Goal: Task Accomplishment & Management: Use online tool/utility

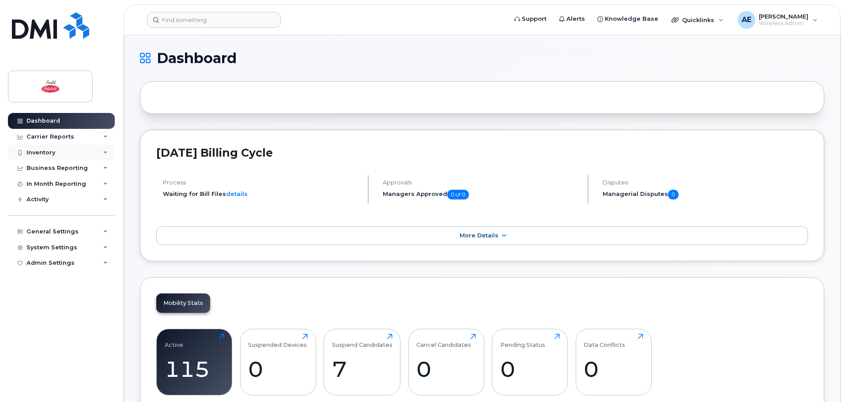
click at [101, 148] on div "Inventory" at bounding box center [61, 153] width 107 height 16
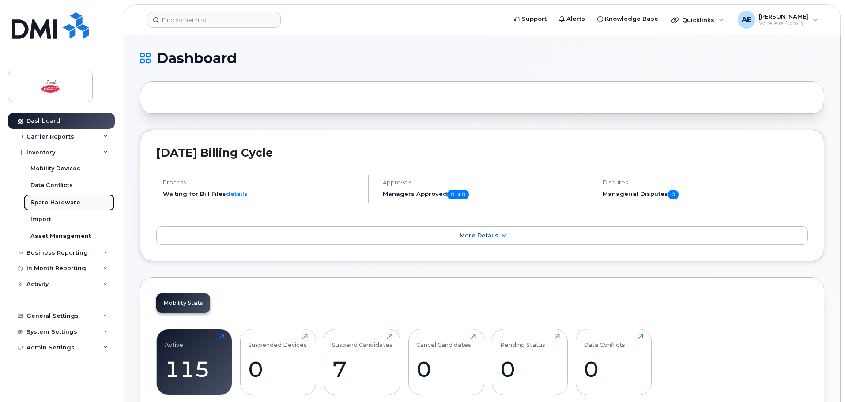
drag, startPoint x: 98, startPoint y: 208, endPoint x: 96, endPoint y: 199, distance: 9.8
click at [98, 208] on link "Spare Hardware" at bounding box center [68, 202] width 91 height 17
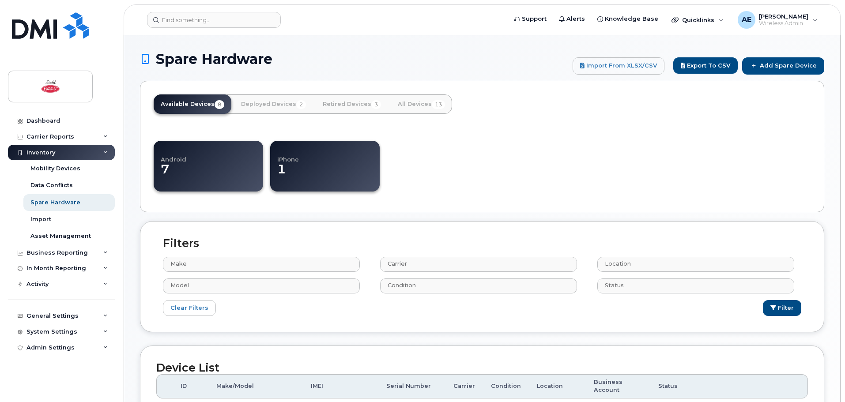
select select
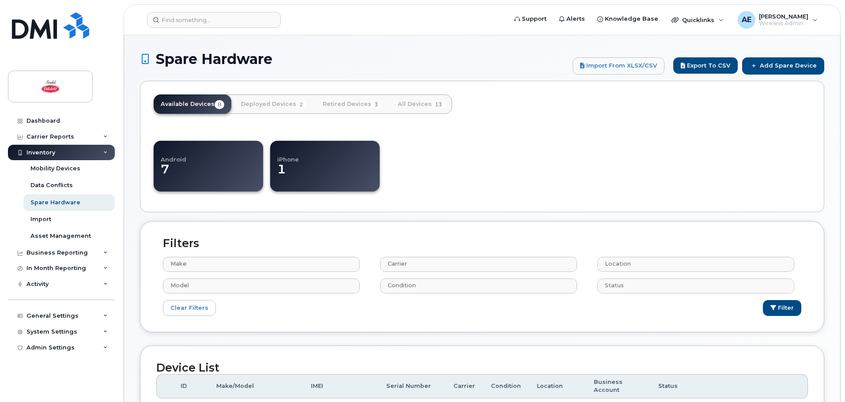
select select
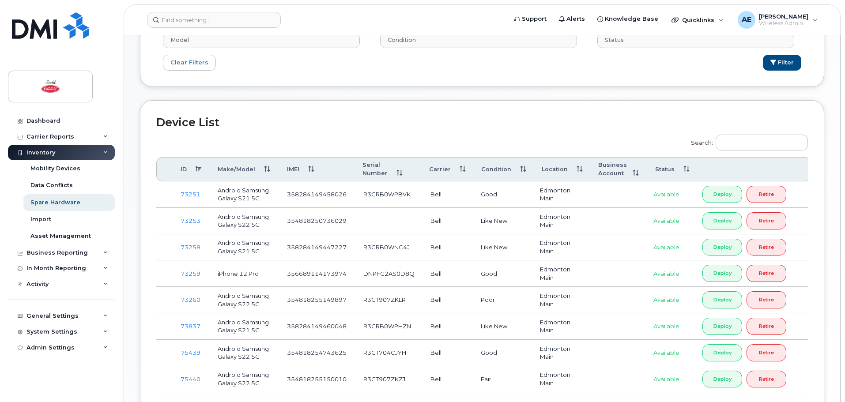
scroll to position [309, 0]
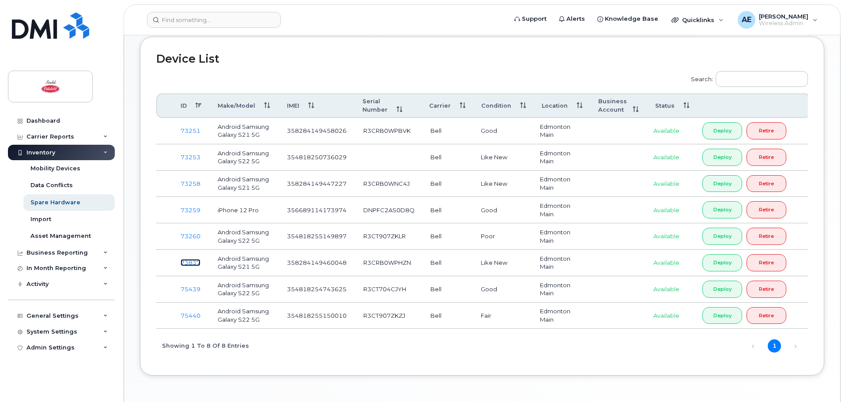
click at [198, 265] on link "73837" at bounding box center [191, 262] width 20 height 7
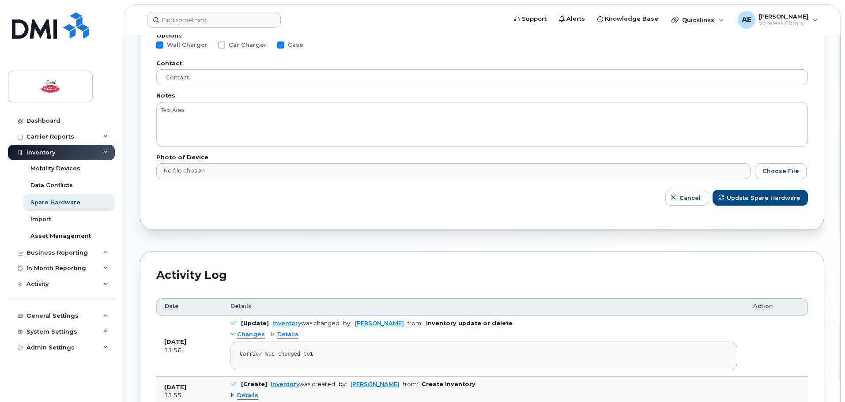
scroll to position [353, 0]
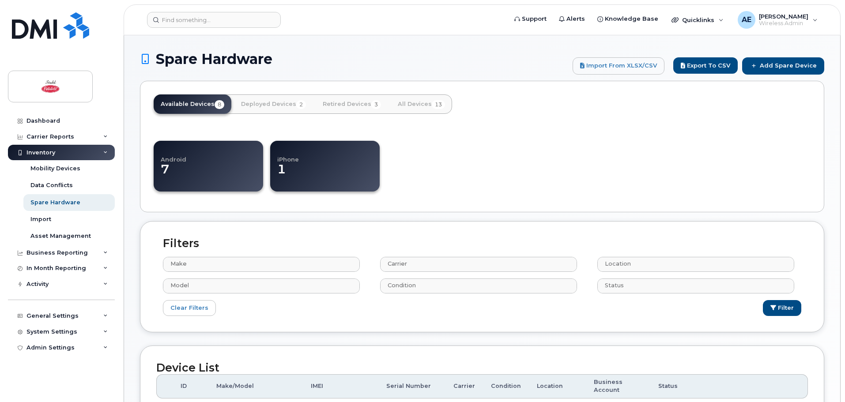
select select
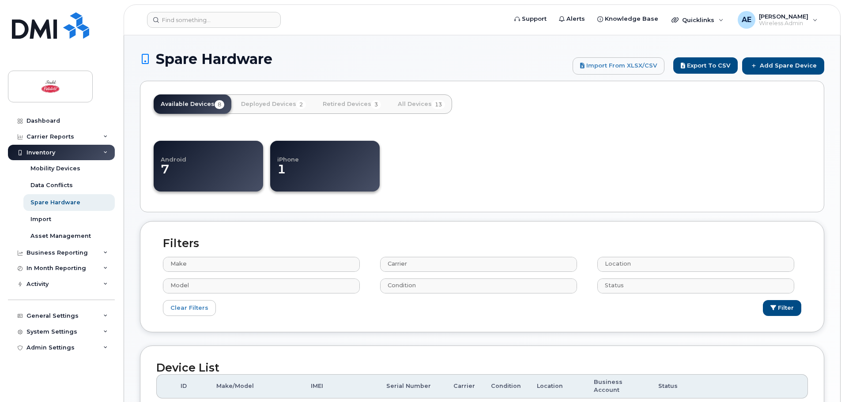
select select
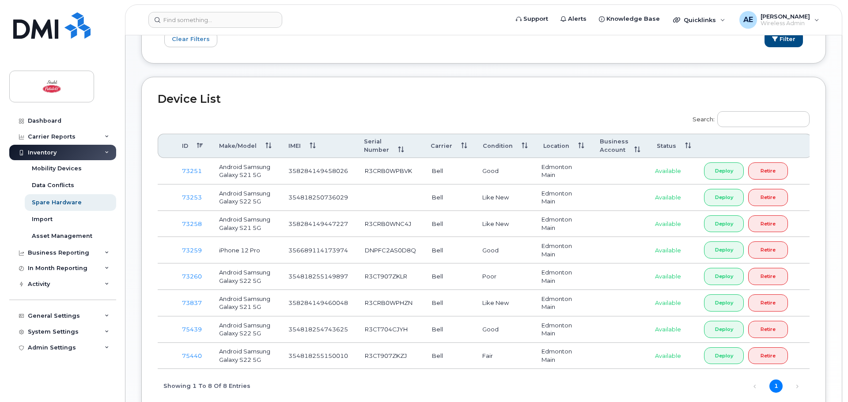
scroll to position [343, 0]
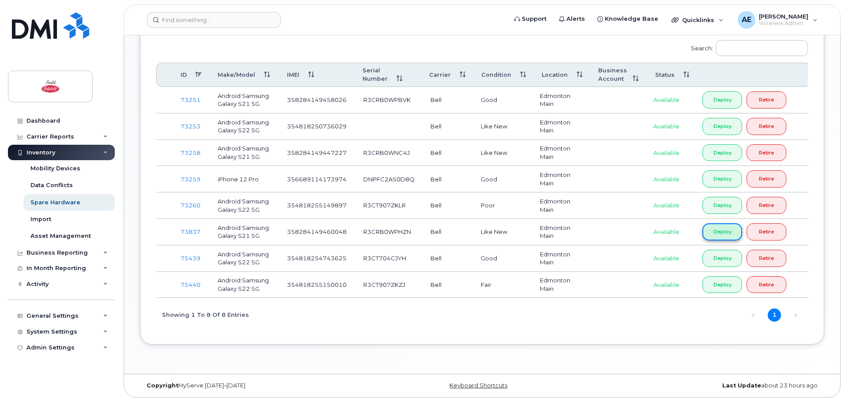
click at [720, 233] on link "Deploy" at bounding box center [723, 231] width 40 height 17
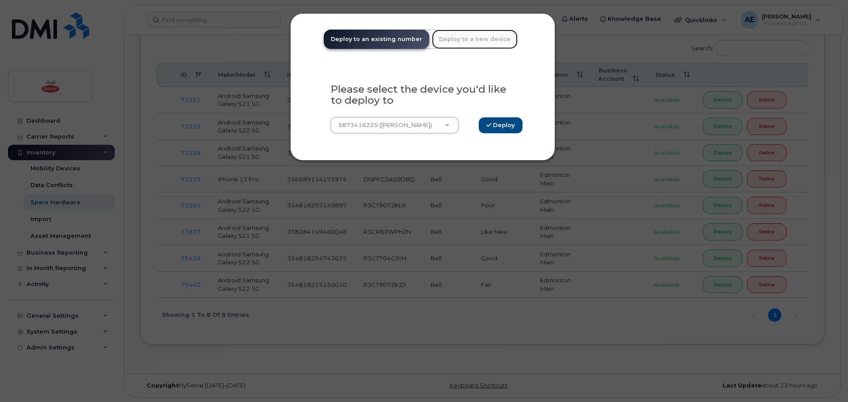
click at [457, 34] on link "Deploy to a new device" at bounding box center [475, 39] width 86 height 19
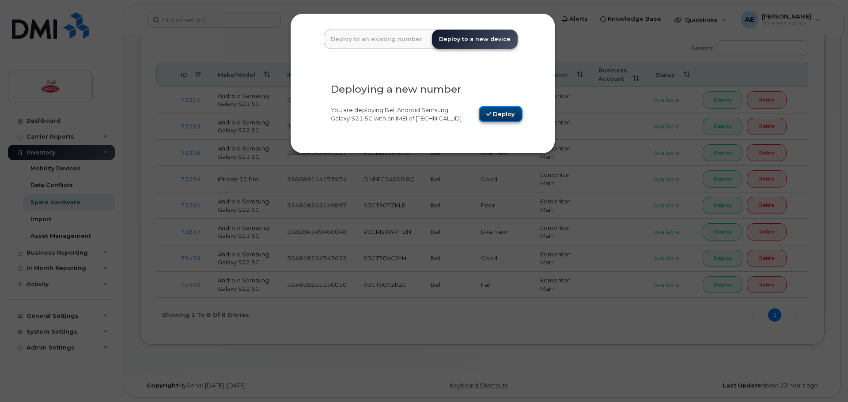
click at [514, 116] on button "Deploy" at bounding box center [501, 114] width 44 height 16
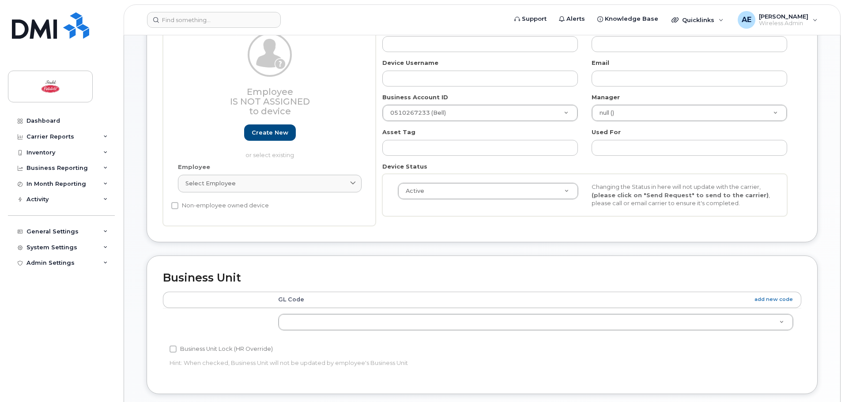
scroll to position [44, 0]
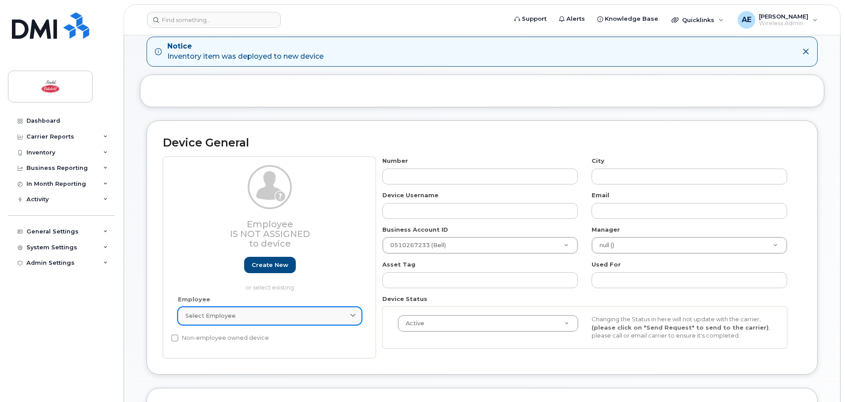
click at [274, 318] on div "Select employee" at bounding box center [269, 316] width 169 height 8
type input "g"
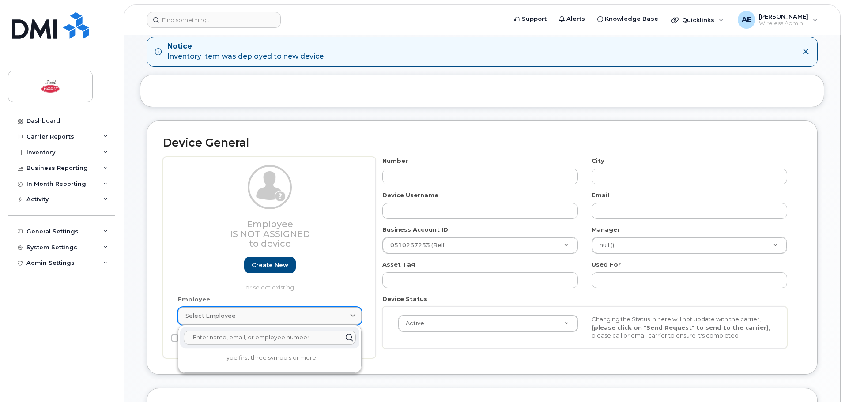
type input "g"
click at [355, 207] on div "Employee Is not assigned to device Create new or select existing" at bounding box center [270, 228] width 184 height 126
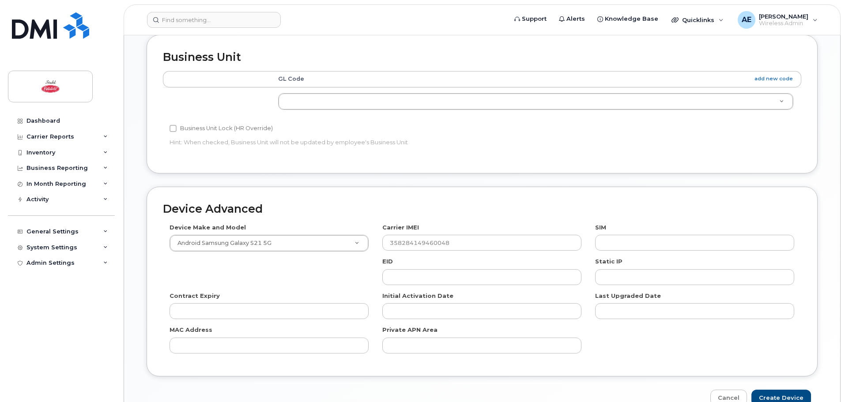
scroll to position [446, 0]
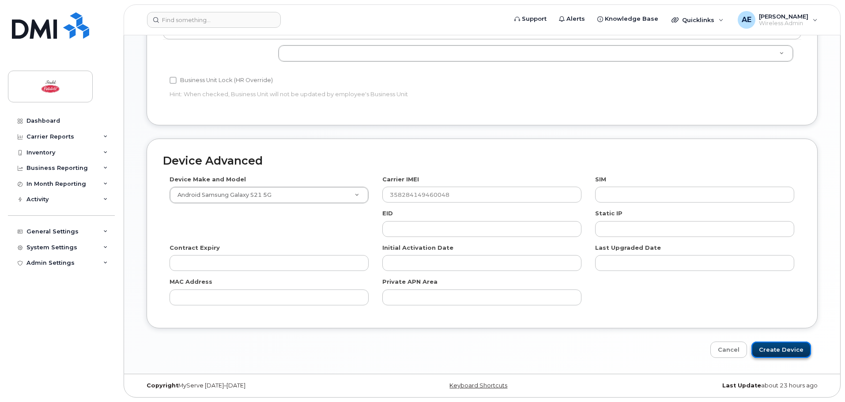
click at [784, 351] on input "Create Device" at bounding box center [782, 350] width 60 height 16
type input "Saving..."
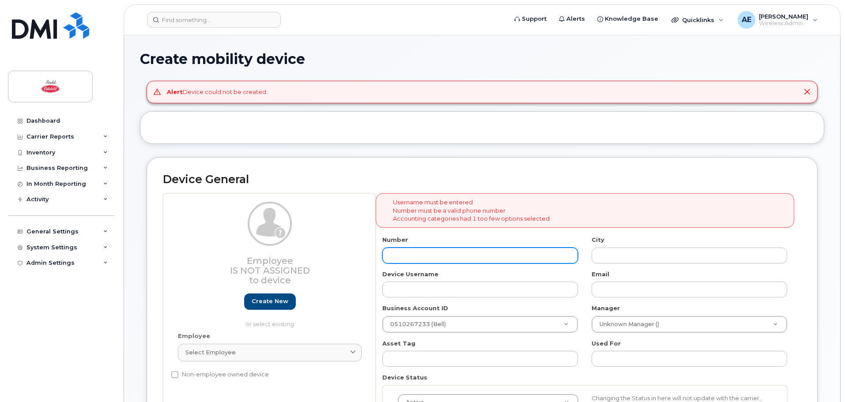
click at [435, 254] on input "text" at bounding box center [480, 256] width 196 height 16
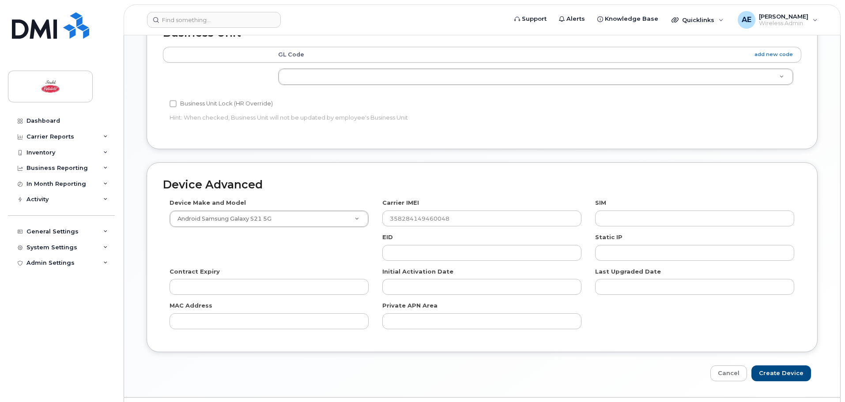
scroll to position [485, 0]
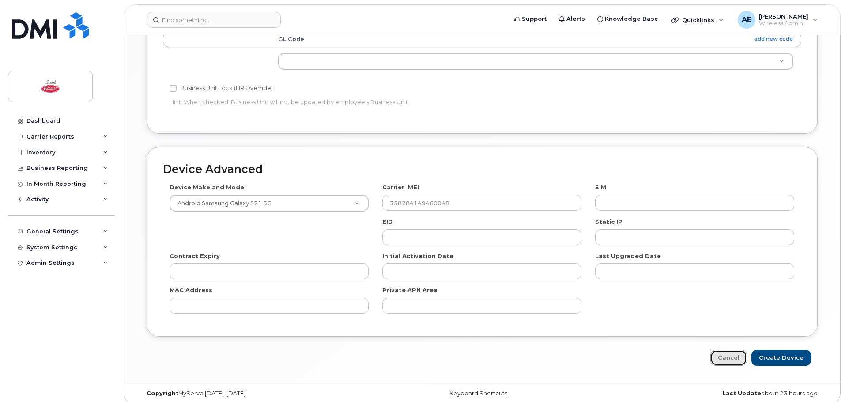
click at [723, 352] on link "Cancel" at bounding box center [729, 358] width 37 height 16
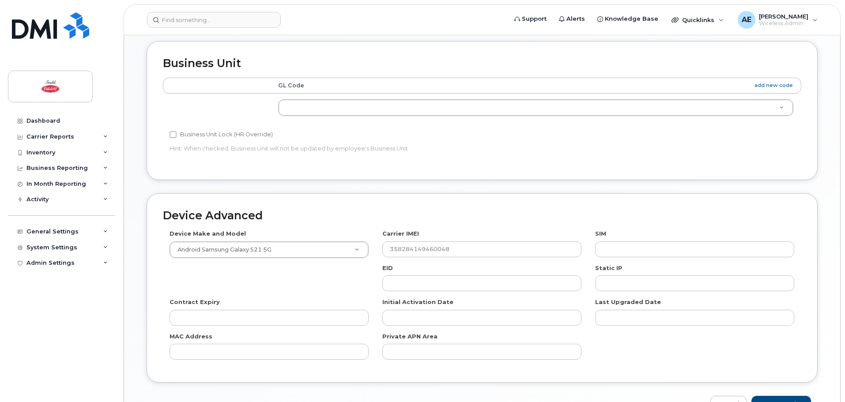
scroll to position [408, 0]
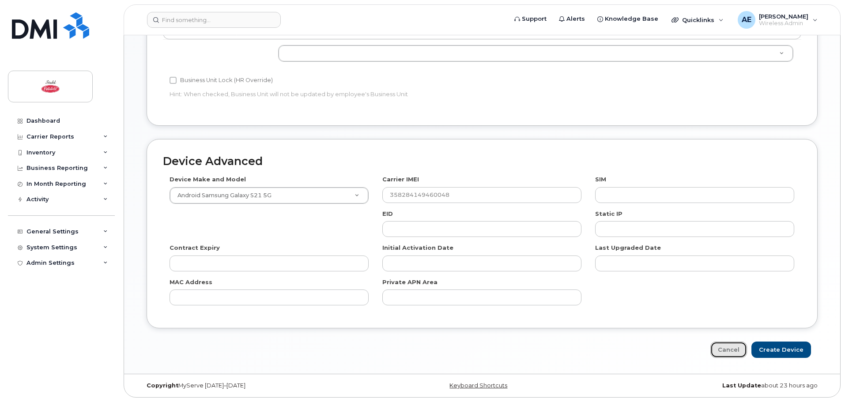
click at [717, 348] on link "Cancel" at bounding box center [729, 350] width 37 height 16
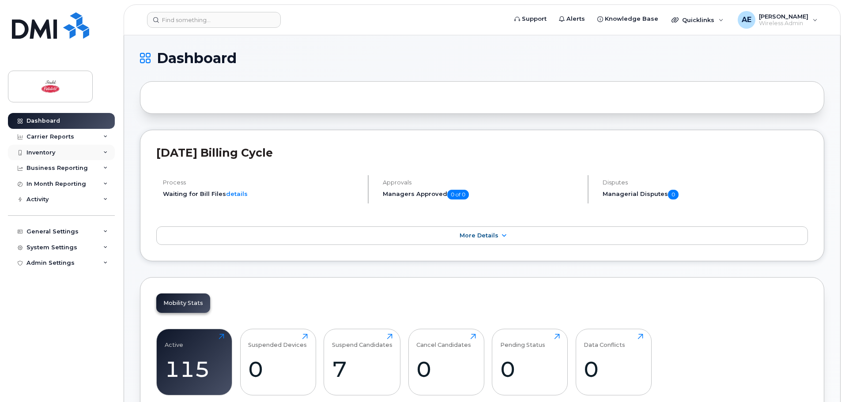
click at [75, 149] on div "Inventory" at bounding box center [61, 153] width 107 height 16
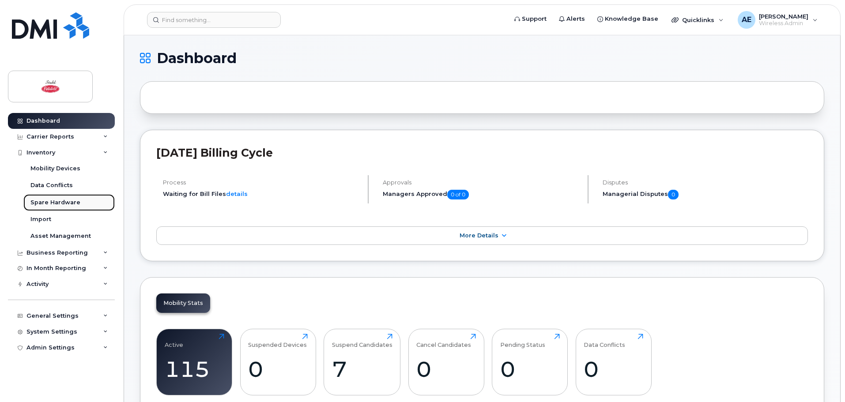
click at [73, 200] on div "Spare Hardware" at bounding box center [55, 203] width 50 height 8
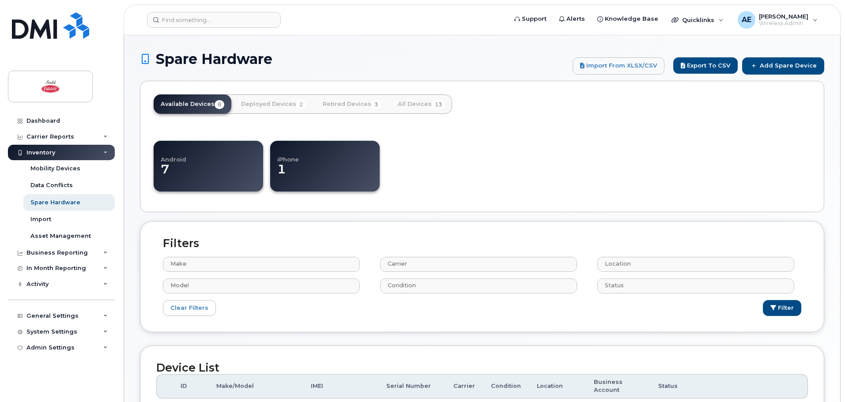
select select
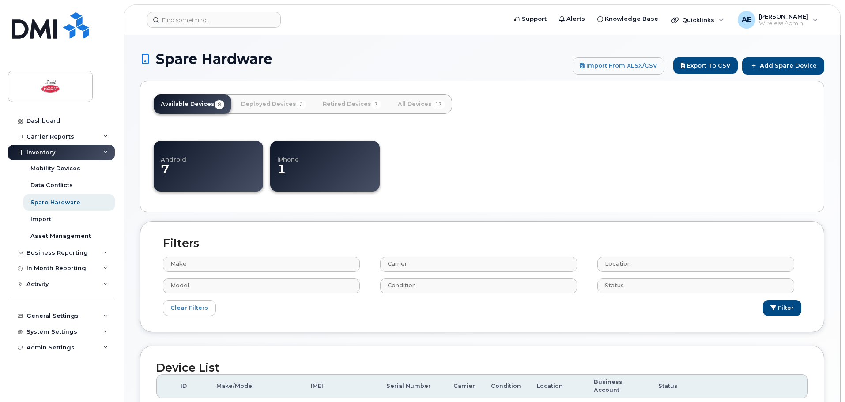
select select
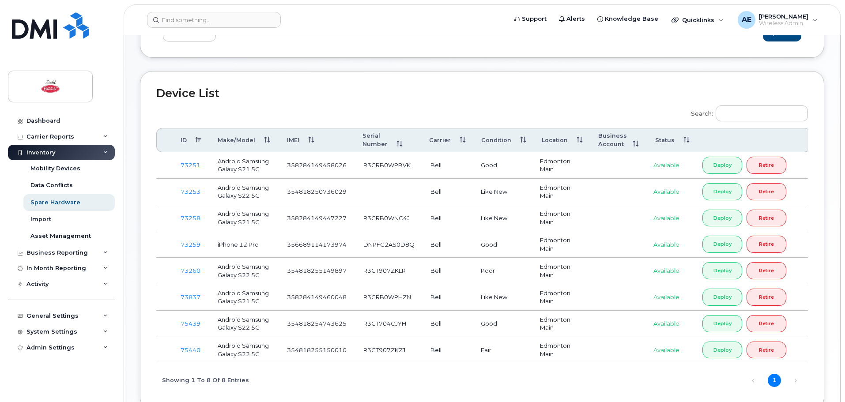
scroll to position [343, 0]
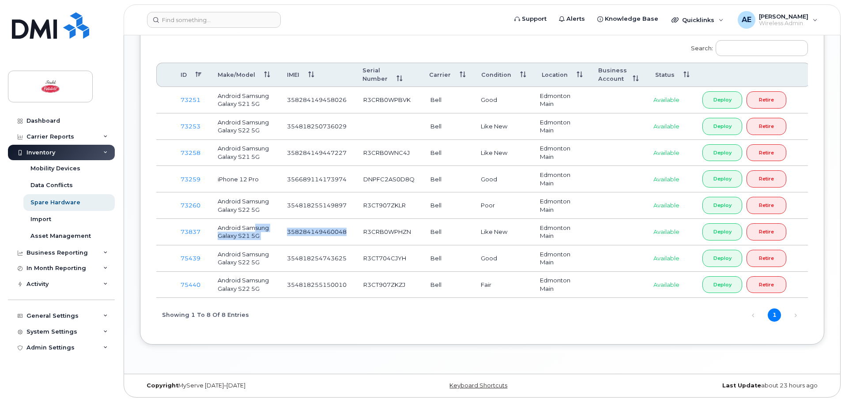
drag, startPoint x: 276, startPoint y: 228, endPoint x: 238, endPoint y: 227, distance: 37.1
click at [238, 227] on tr "73837 Android Samsung Galaxy S21 5G 358284149460048 R3CRB0WPHZN Bell Like [GEOG…" at bounding box center [483, 232] width 655 height 26
click at [475, 242] on td "Like New" at bounding box center [502, 232] width 59 height 26
